Goal: Information Seeking & Learning: Learn about a topic

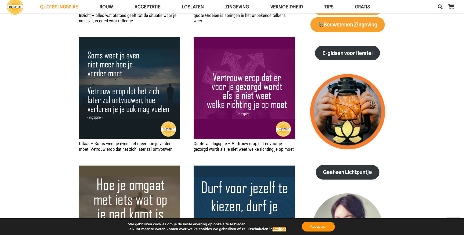
scroll to position [644, 0]
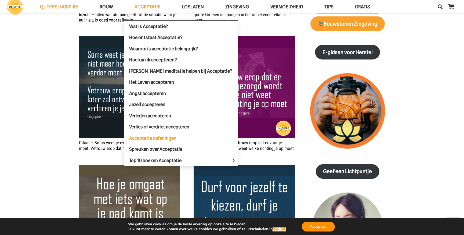
click at [148, 139] on span "Acceptatie oefeningen" at bounding box center [152, 137] width 47 height 5
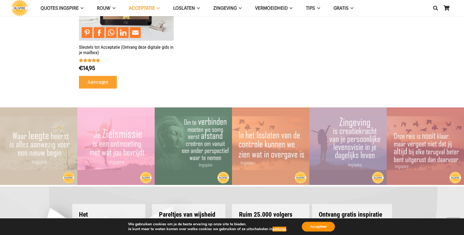
scroll to position [271, 0]
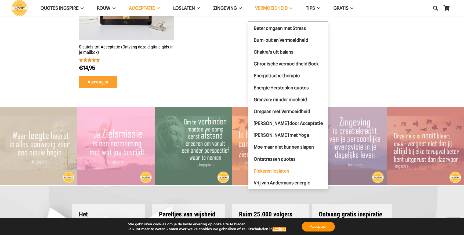
click at [262, 168] on span "Piekeren loslaten" at bounding box center [271, 170] width 35 height 5
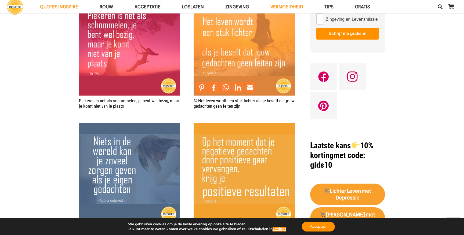
scroll to position [369, 0]
